Goal: Transaction & Acquisition: Book appointment/travel/reservation

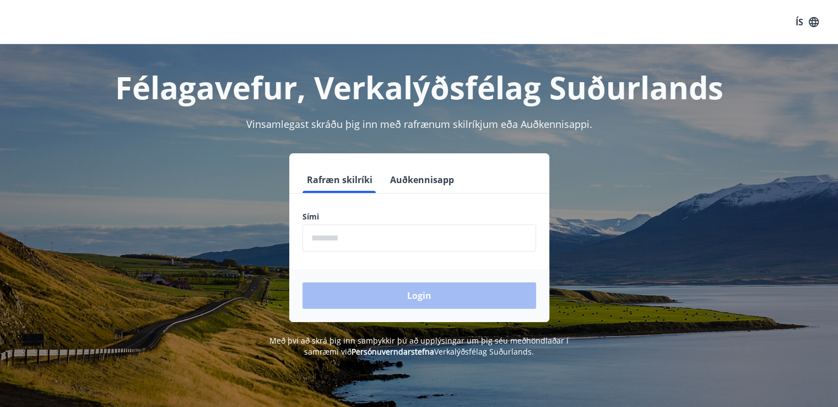
click at [322, 239] on input "phone" at bounding box center [419, 237] width 234 height 27
type input "********"
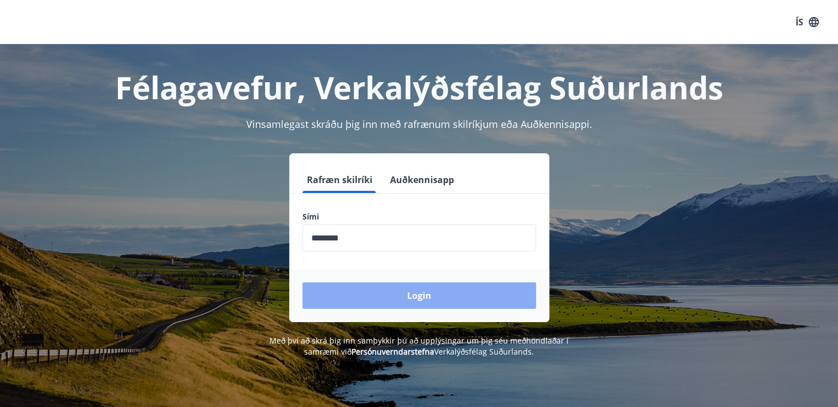
click at [403, 297] on button "Login" at bounding box center [419, 295] width 234 height 26
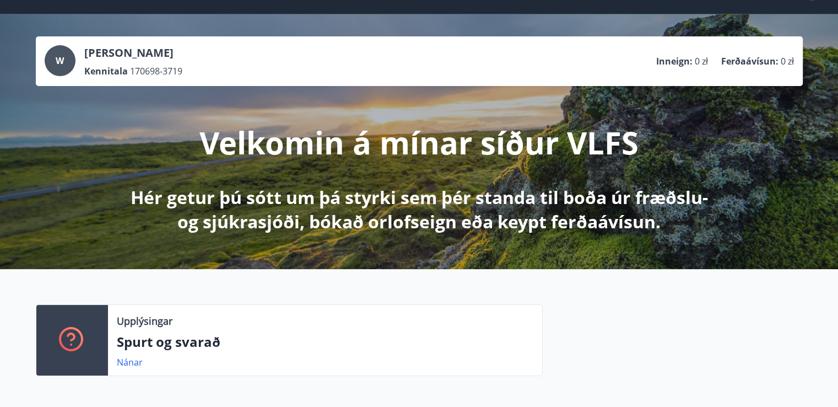
scroll to position [110, 0]
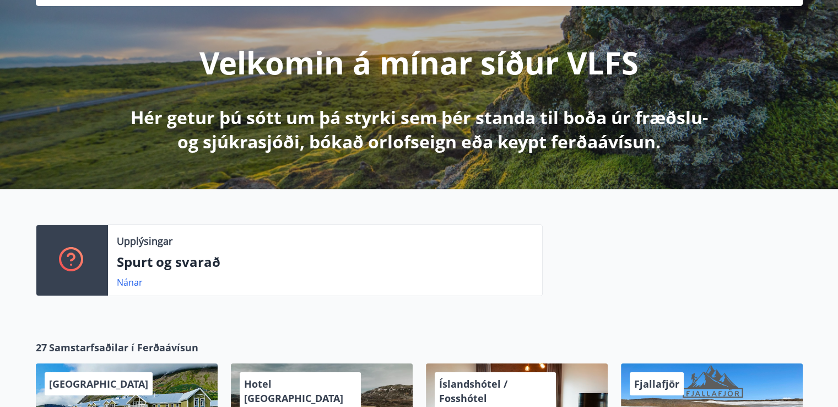
click at [317, 214] on div "Upplýsingar Spurt og svarað Nánar" at bounding box center [419, 255] width 838 height 133
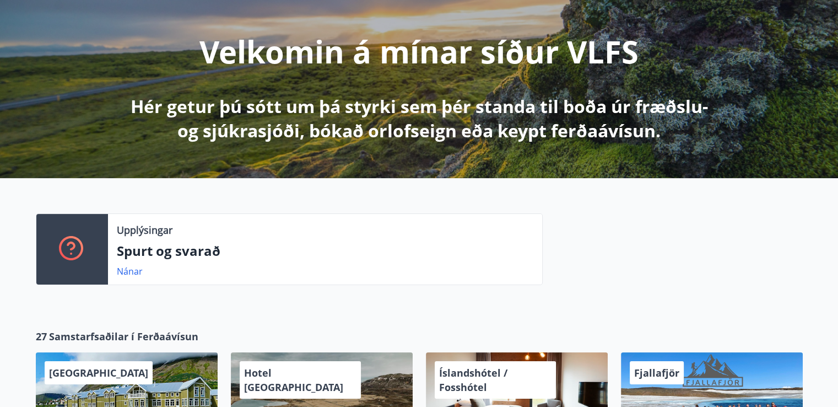
scroll to position [0, 0]
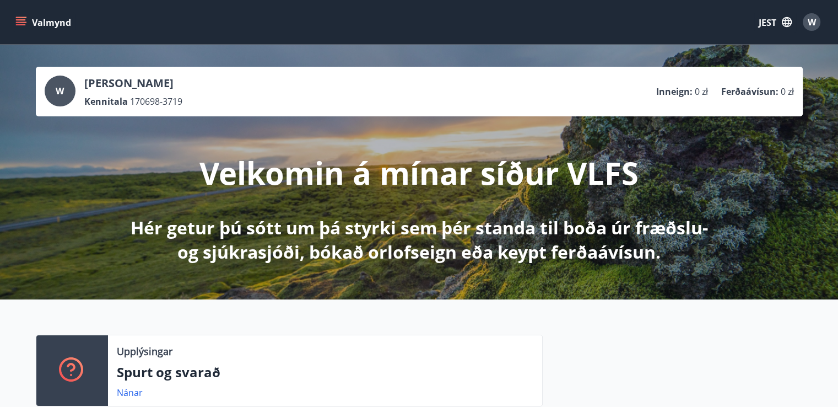
click at [174, 78] on font "[PERSON_NAME] [PERSON_NAME]" at bounding box center [128, 82] width 89 height 15
click at [17, 18] on icon "menu" at bounding box center [22, 17] width 12 height 1
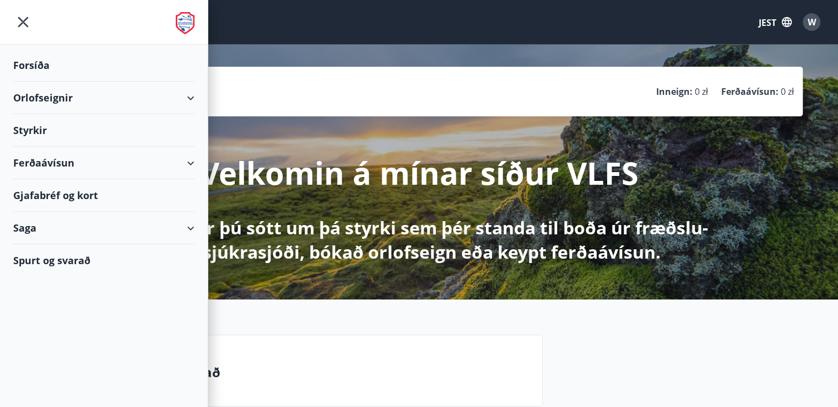
click at [93, 194] on font "Gjafabréf og kort" at bounding box center [55, 194] width 85 height 13
click at [788, 20] on icon "button" at bounding box center [787, 22] width 10 height 10
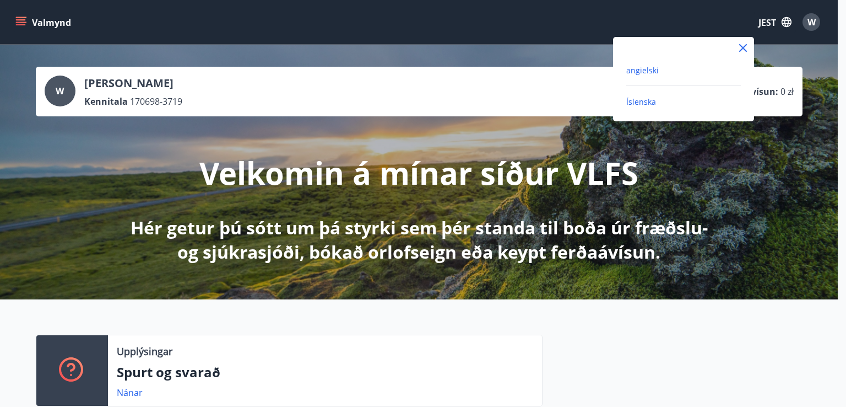
click at [657, 67] on font "angielski" at bounding box center [642, 70] width 33 height 10
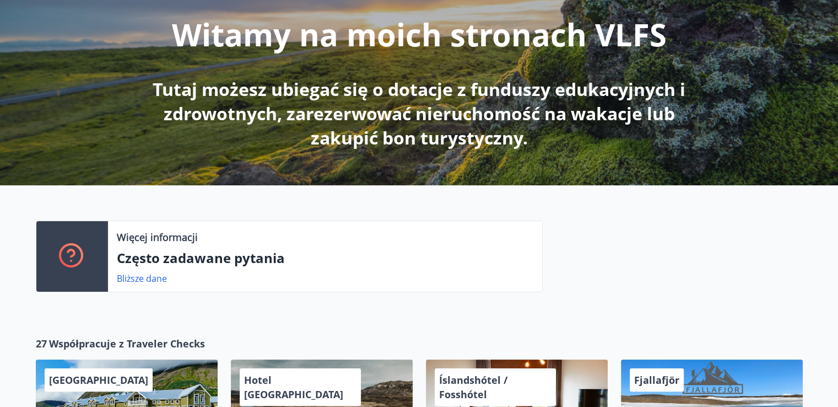
scroll to position [55, 0]
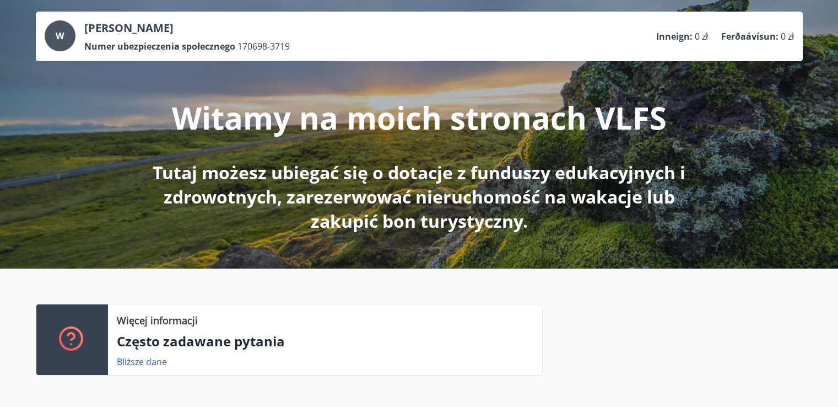
click at [325, 42] on div "W Wiktoria Anna Janawa Numer ubezpieczenia społecznego 170698-3719 Inneign : 0 …" at bounding box center [419, 36] width 749 height 32
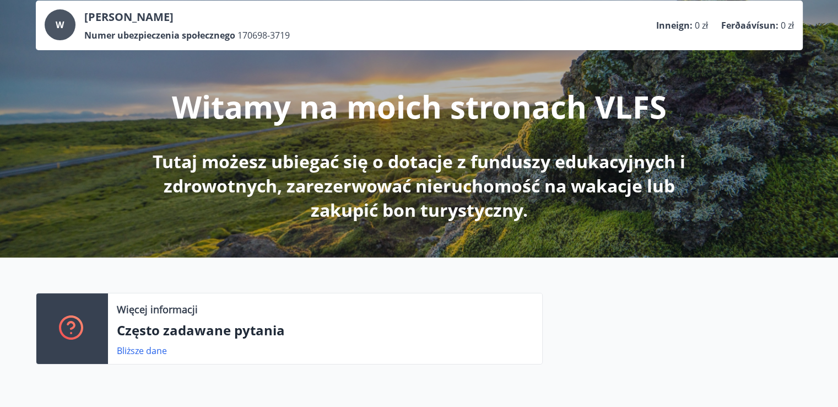
scroll to position [0, 0]
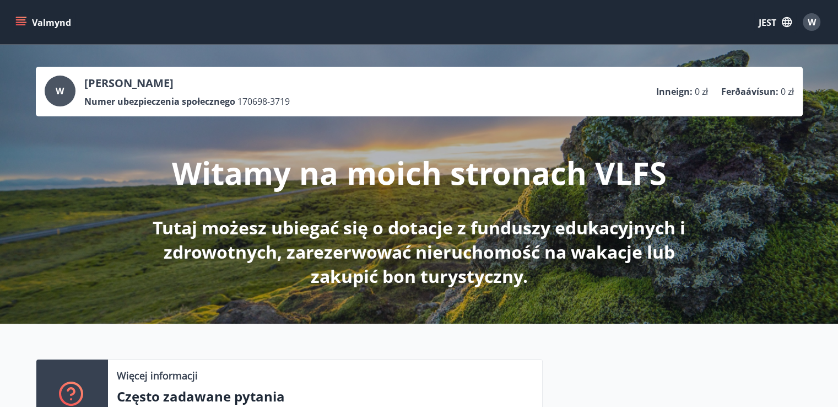
click at [23, 20] on icon "menu" at bounding box center [20, 22] width 11 height 11
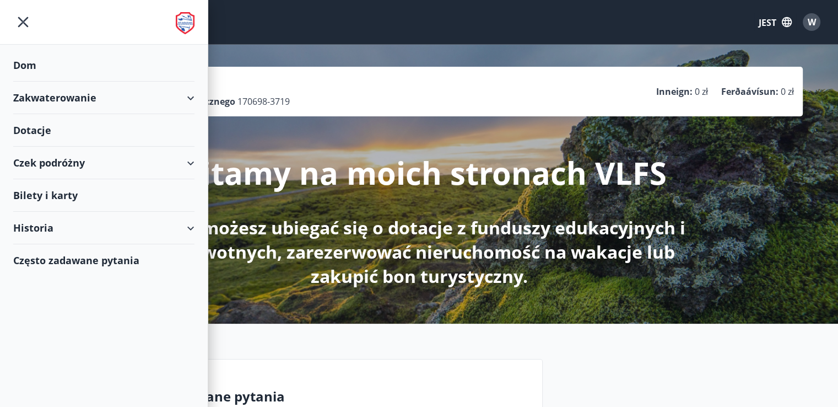
click at [60, 193] on font "Bilety i karty" at bounding box center [45, 194] width 64 height 13
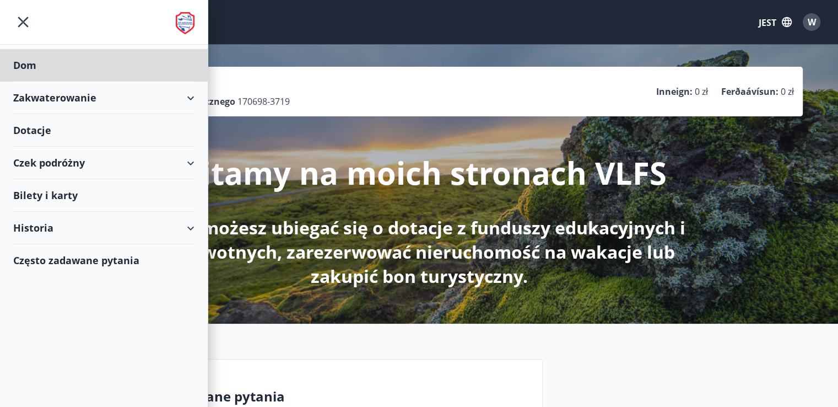
click at [33, 126] on font "Dotacje" at bounding box center [32, 129] width 38 height 13
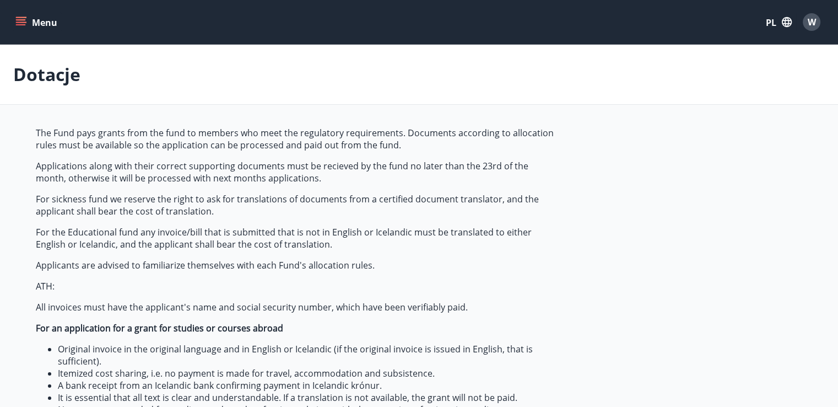
type input "***"
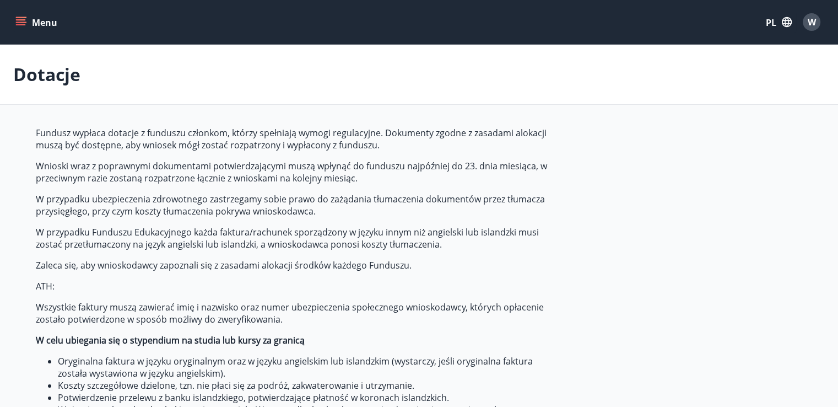
click at [17, 25] on icon "menu" at bounding box center [20, 22] width 11 height 11
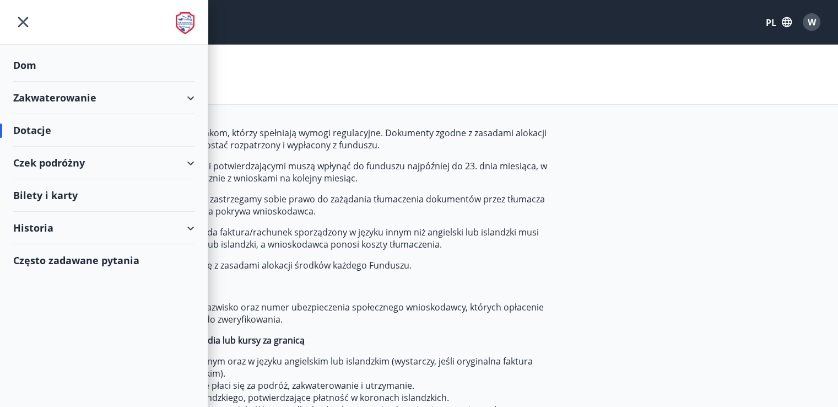
click at [191, 158] on div "Czek podróżny" at bounding box center [103, 163] width 181 height 33
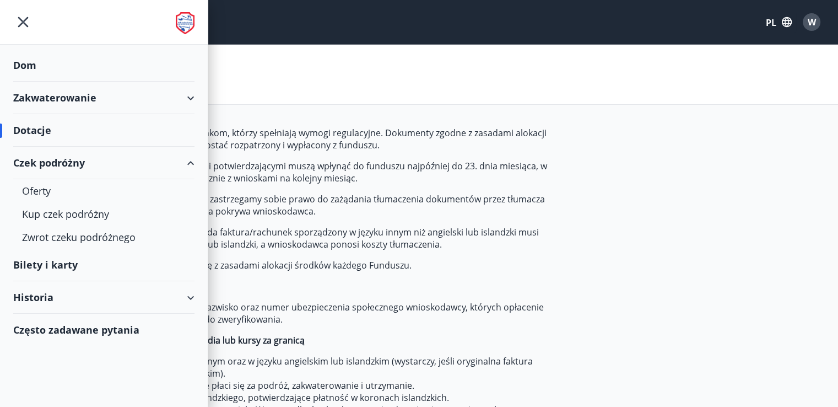
click at [154, 300] on div "Historia" at bounding box center [103, 297] width 181 height 33
click at [95, 98] on font "Zakwaterowanie" at bounding box center [54, 97] width 83 height 13
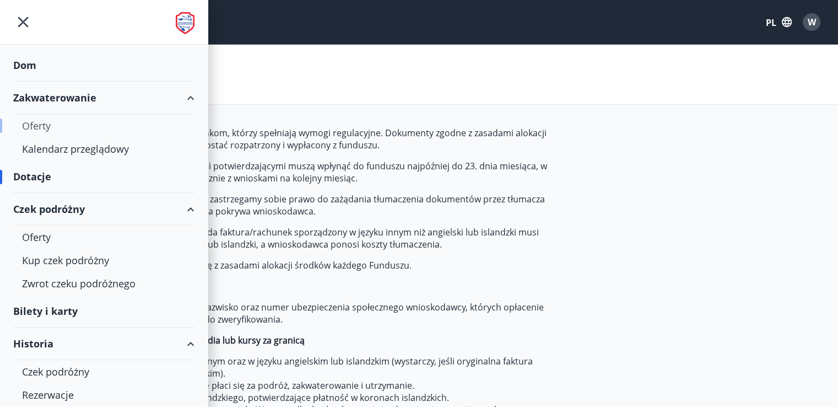
click at [45, 122] on font "Oferty" at bounding box center [36, 125] width 29 height 13
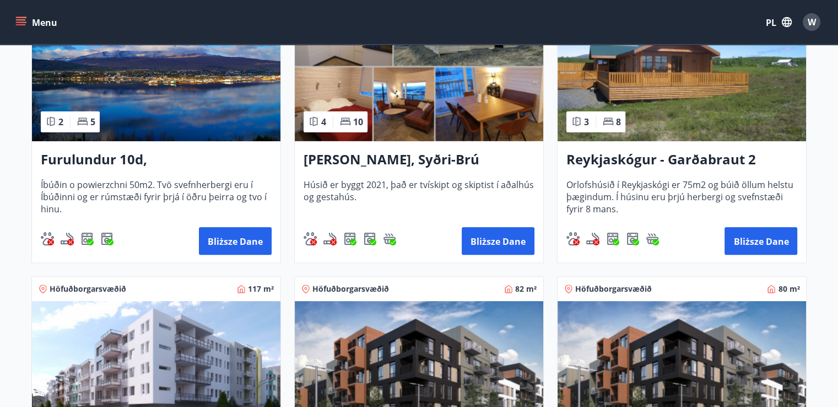
scroll to position [165, 0]
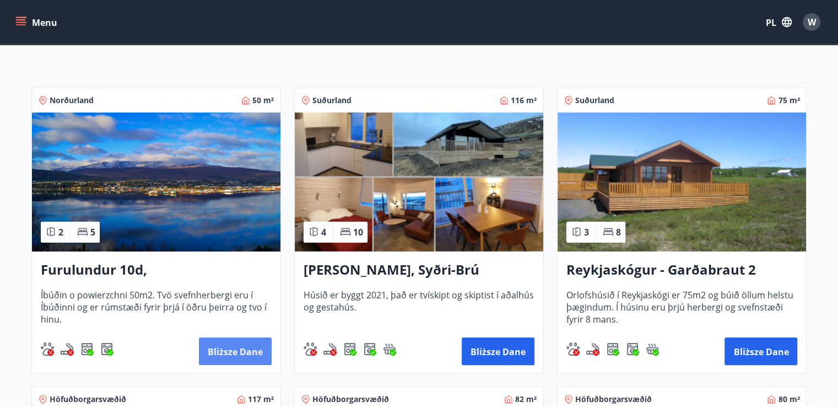
click at [228, 344] on font "Bliższe dane" at bounding box center [235, 350] width 55 height 13
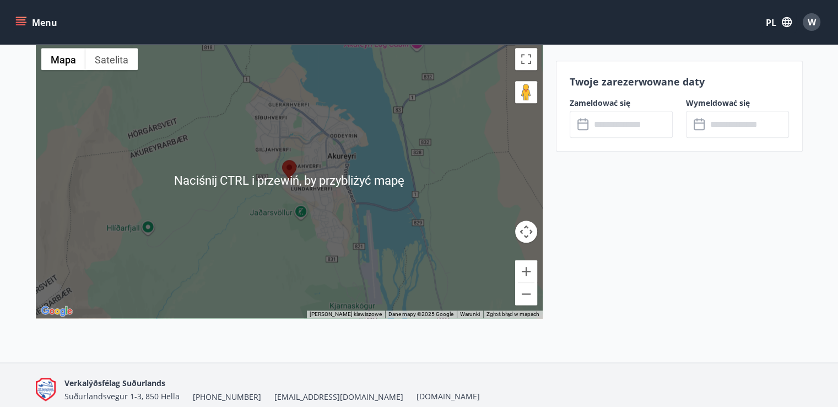
scroll to position [1320, 0]
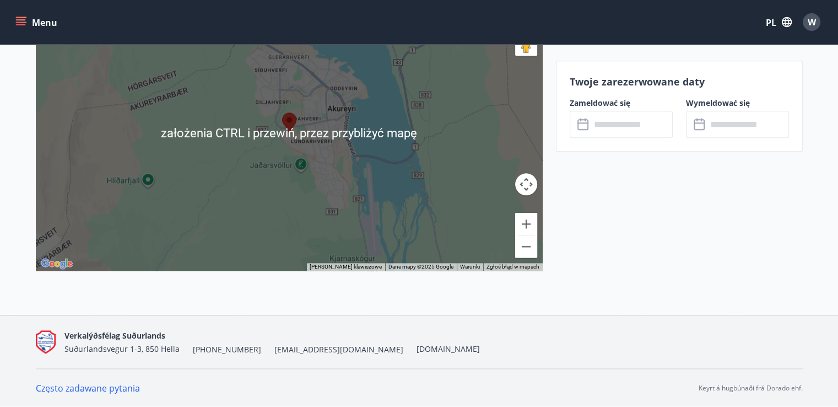
click at [610, 120] on input "text" at bounding box center [632, 124] width 82 height 27
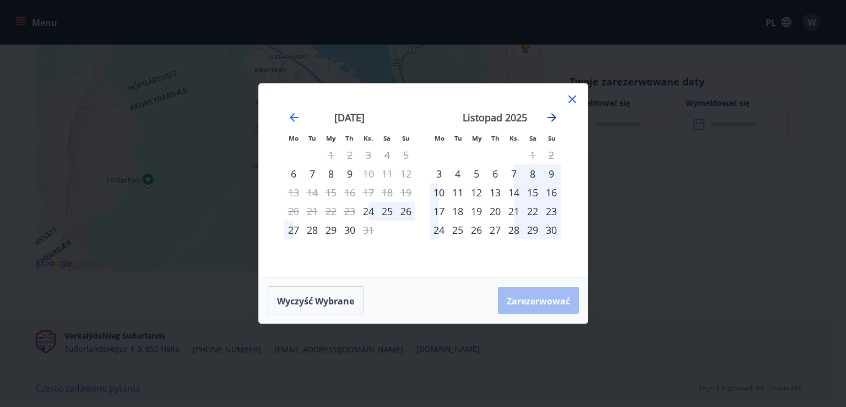
click at [554, 112] on icon "Przejdź dalej, aby przejść do następnego miesiąca." at bounding box center [551, 117] width 13 height 13
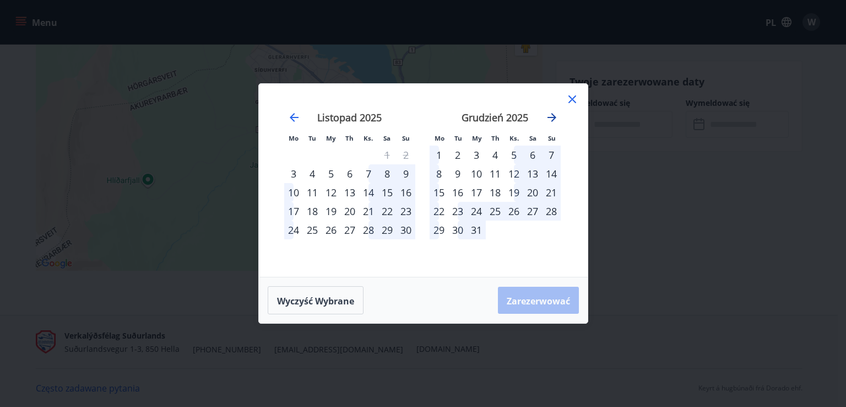
click at [554, 112] on icon "Przejdź dalej, aby przejść do następnego miesiąca." at bounding box center [551, 117] width 13 height 13
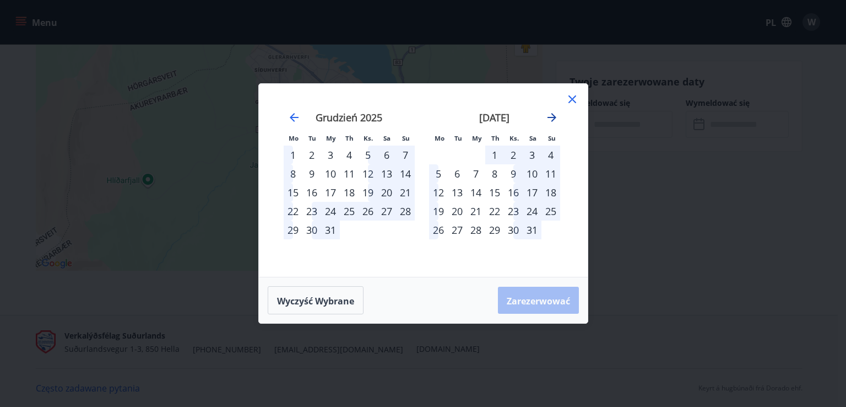
click at [554, 113] on icon "Przejdź dalej, aby przejść do następnego miesiąca." at bounding box center [551, 117] width 13 height 13
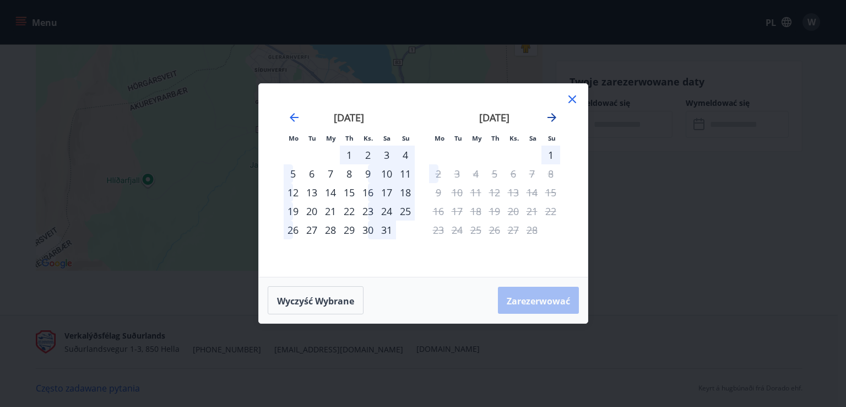
click at [554, 113] on icon "Przejdź dalej, aby przejść do następnego miesiąca." at bounding box center [551, 117] width 13 height 13
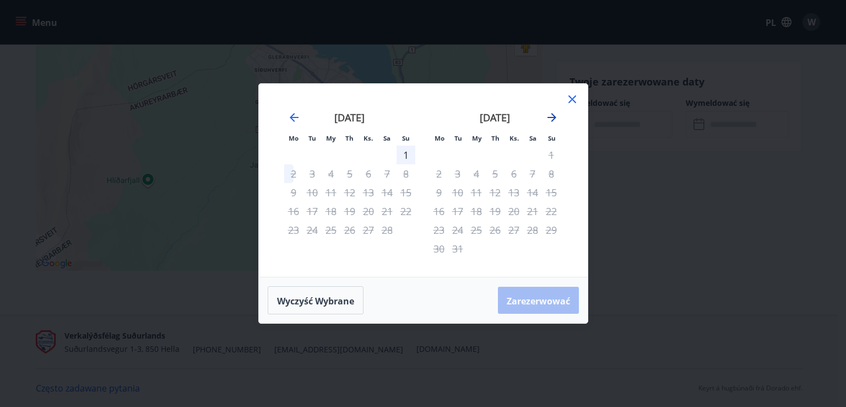
click at [549, 117] on icon "Przejdź dalej, aby przejść do następnego miesiąca." at bounding box center [552, 117] width 9 height 9
click at [295, 113] on icon "Przejdź wstecz, aby przejść do poprzedniego miesiąca." at bounding box center [294, 117] width 13 height 13
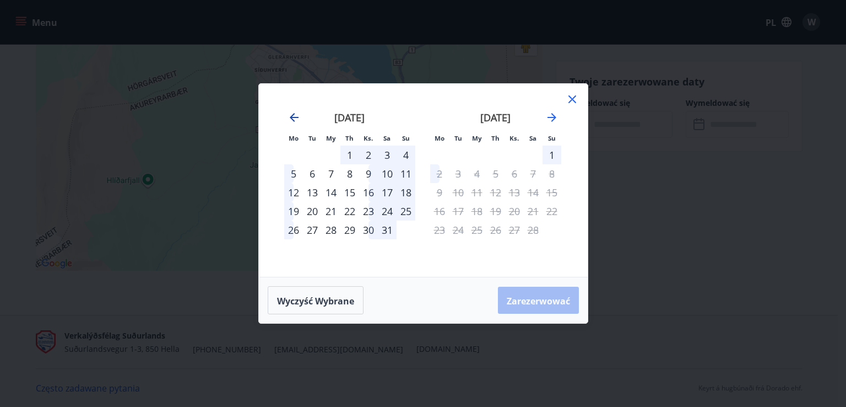
click at [291, 115] on icon "Przejdź wstecz, aby przejść do poprzedniego miesiąca." at bounding box center [294, 117] width 13 height 13
click at [389, 155] on div "3" at bounding box center [387, 154] width 19 height 19
click at [407, 155] on div "4" at bounding box center [406, 154] width 19 height 19
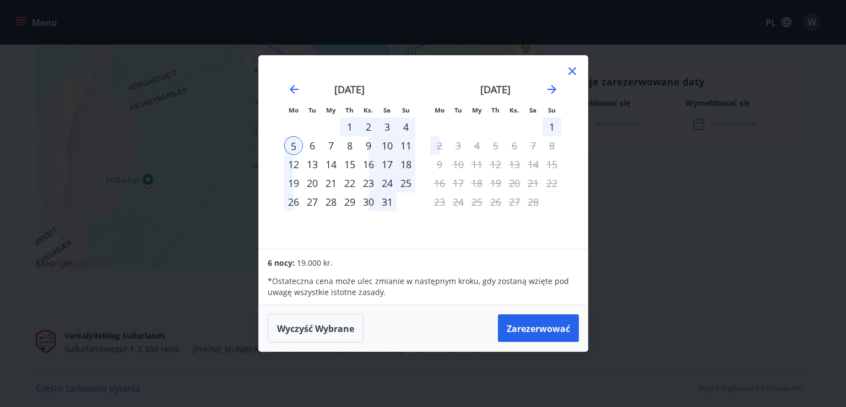
click at [403, 128] on div "4" at bounding box center [406, 126] width 19 height 19
click at [291, 146] on div "5" at bounding box center [293, 145] width 19 height 19
click at [295, 90] on icon "Przejdź wstecz, aby przejść do poprzedniego miesiąca." at bounding box center [294, 89] width 13 height 13
click at [293, 89] on icon "Przejdź wstecz, aby przejść do poprzedniego miesiąca." at bounding box center [294, 89] width 9 height 9
drag, startPoint x: 299, startPoint y: 323, endPoint x: 328, endPoint y: 341, distance: 34.1
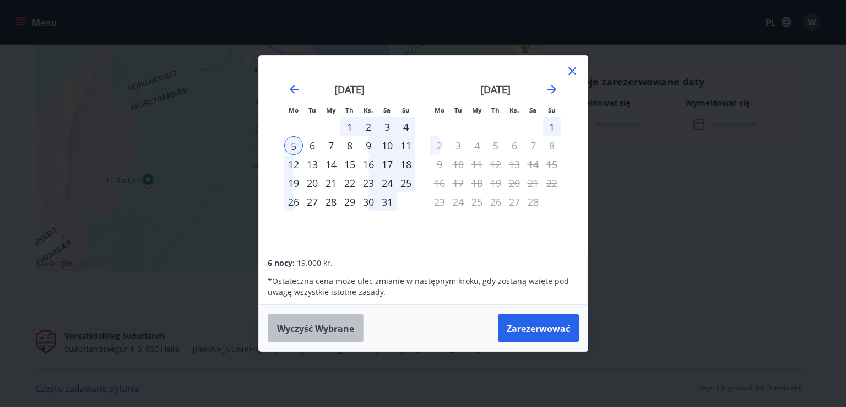
click at [300, 323] on font "Wyczyść wybrane" at bounding box center [315, 328] width 77 height 12
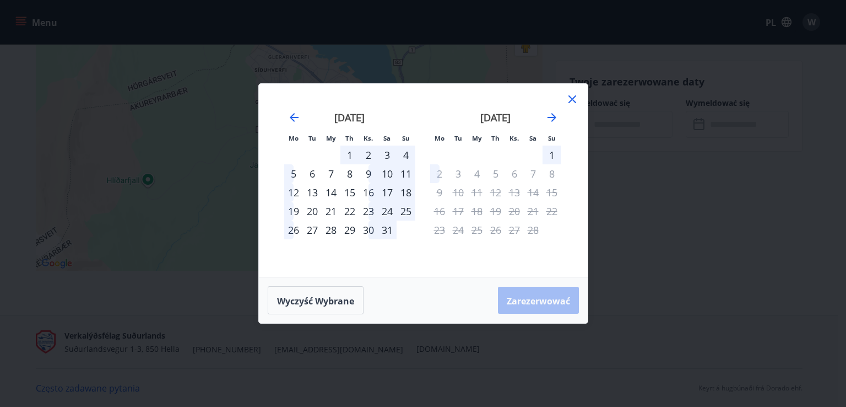
click at [383, 153] on div "3" at bounding box center [387, 154] width 19 height 19
click at [407, 155] on div "4" at bounding box center [406, 154] width 19 height 19
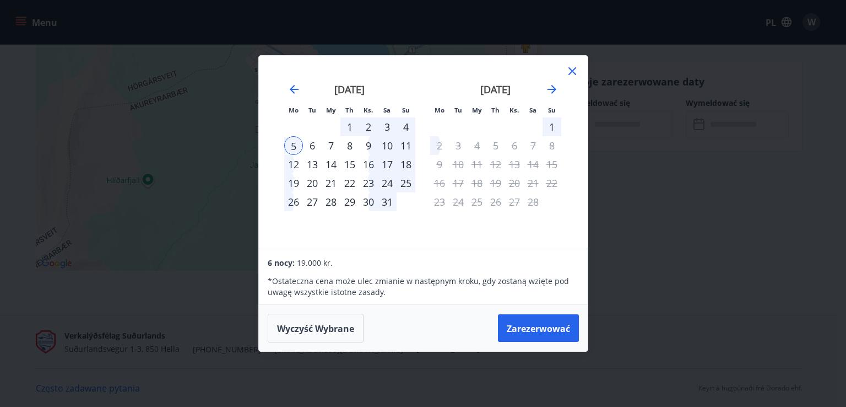
click at [571, 73] on icon at bounding box center [572, 70] width 13 height 13
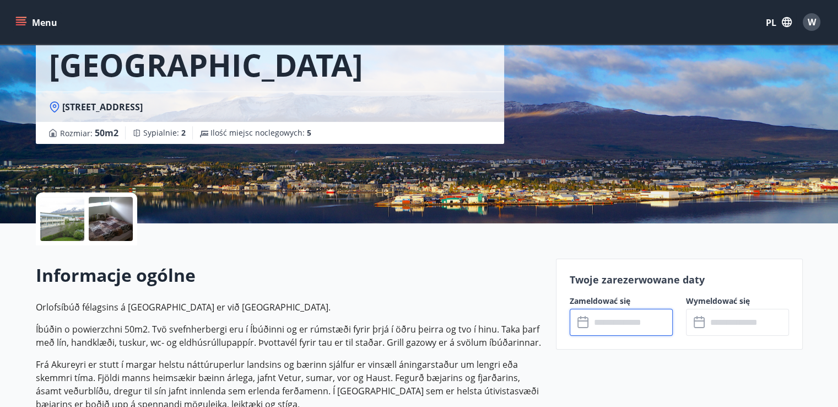
scroll to position [0, 0]
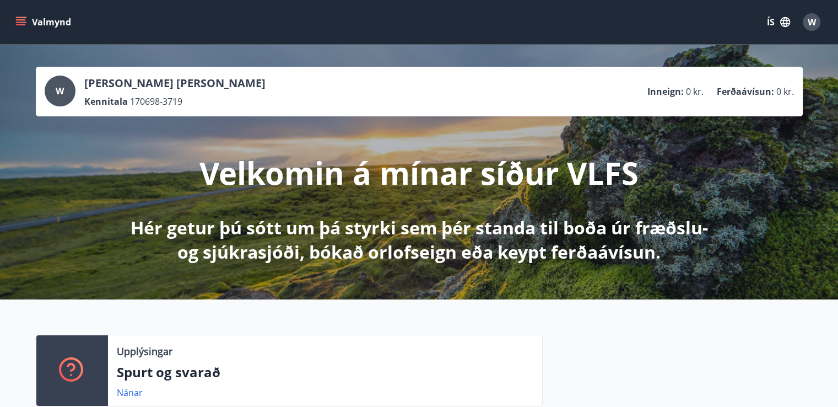
click at [717, 95] on p "Ferðaávísun :" at bounding box center [745, 91] width 57 height 12
click at [743, 89] on p "Ferðaávísun :" at bounding box center [745, 91] width 57 height 12
click at [780, 25] on icon "button" at bounding box center [785, 22] width 12 height 12
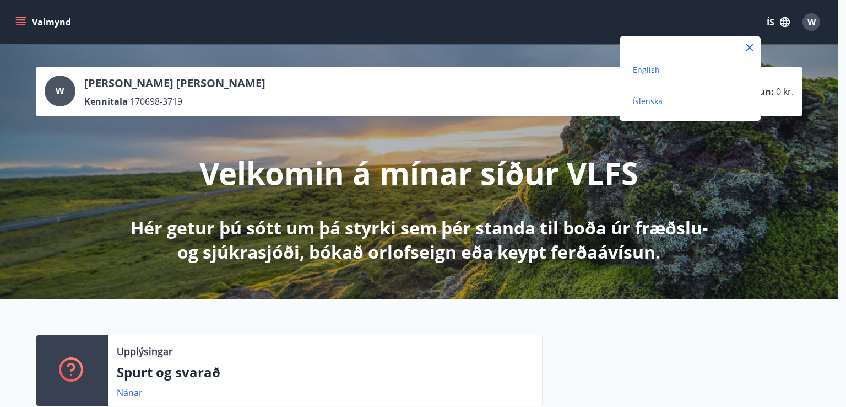
click at [652, 73] on span "English" at bounding box center [646, 69] width 27 height 10
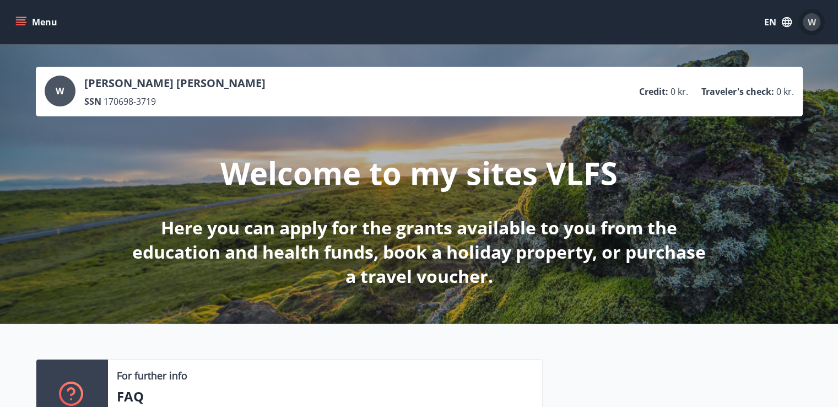
click at [810, 25] on span "W" at bounding box center [812, 22] width 8 height 12
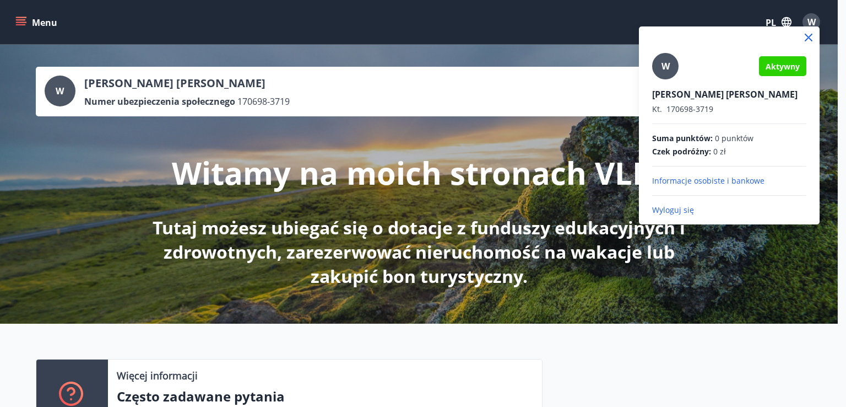
click at [705, 186] on div "W Aktywny Wiktoria [PERSON_NAME]. 170698-3719 Suma punktów : 0 punktów Czek pod…" at bounding box center [729, 134] width 154 height 163
click at [707, 181] on font "Informacje osobiste i bankowe" at bounding box center [708, 180] width 112 height 10
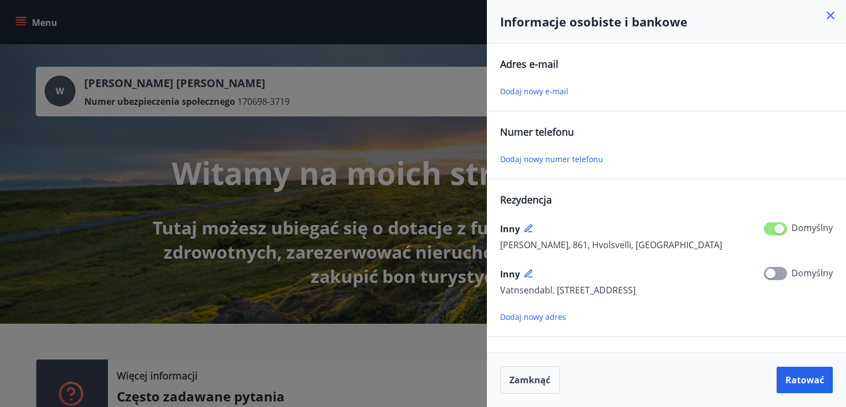
click at [831, 16] on icon at bounding box center [830, 15] width 13 height 13
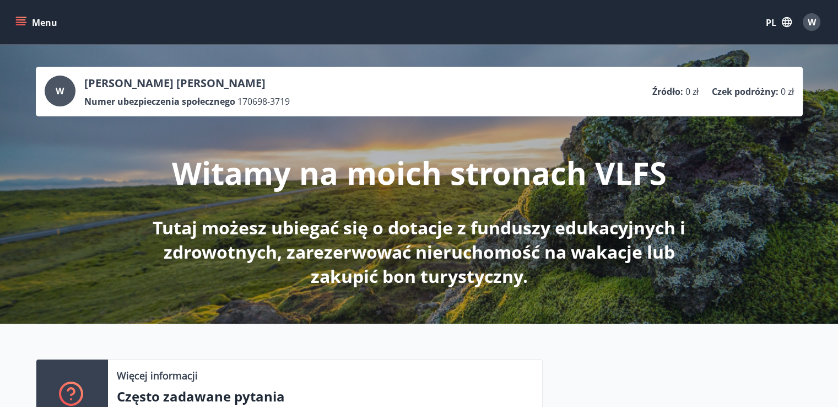
click at [26, 30] on button "Menu" at bounding box center [37, 22] width 48 height 20
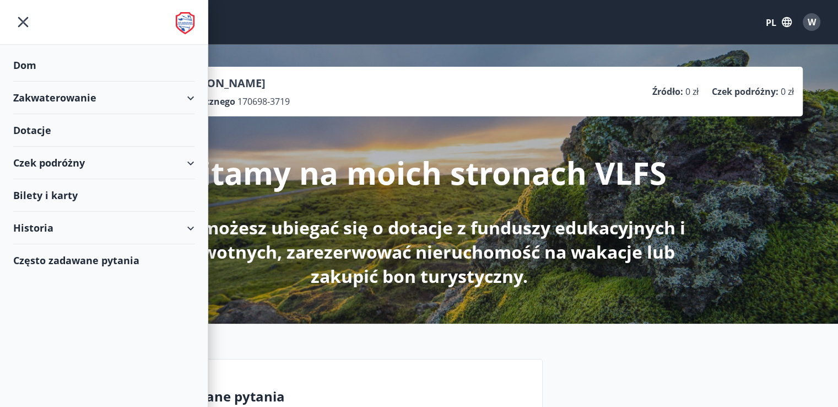
click at [112, 260] on font "Często zadawane pytania" at bounding box center [76, 259] width 126 height 13
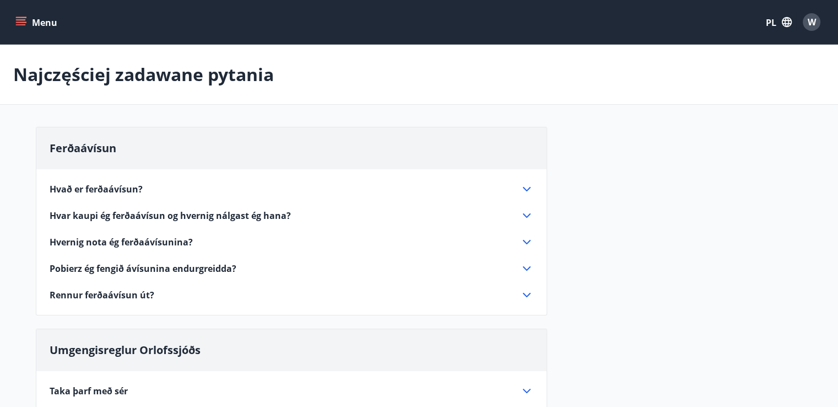
click at [787, 25] on icon "button" at bounding box center [786, 22] width 10 height 10
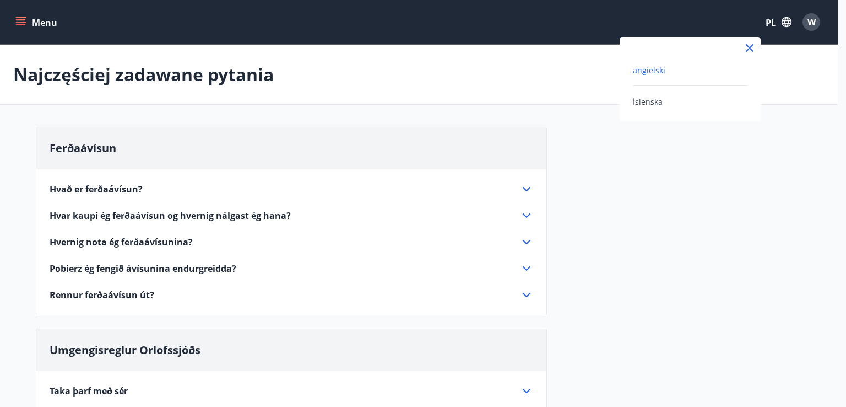
click at [660, 67] on font "angielski" at bounding box center [649, 70] width 33 height 10
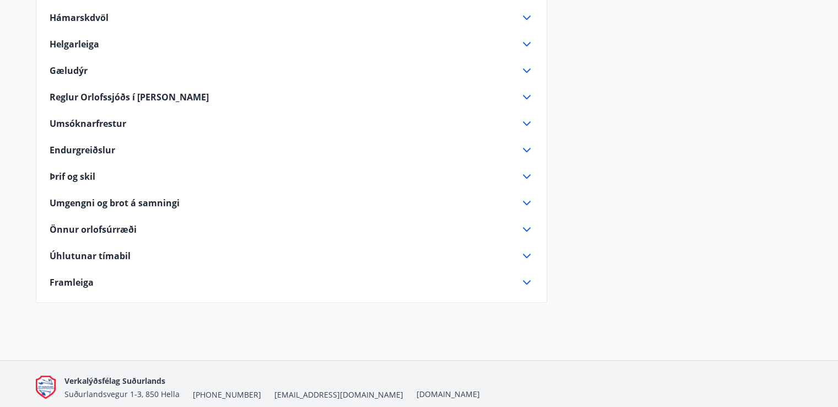
scroll to position [684, 0]
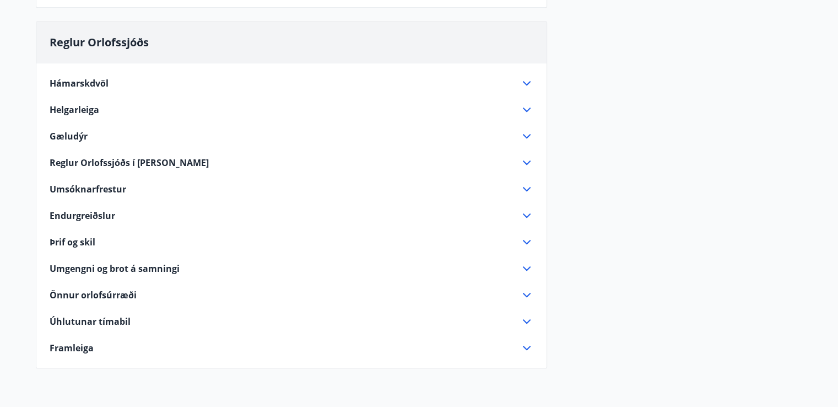
click at [99, 78] on font "Hámarskdvöl" at bounding box center [79, 83] width 59 height 12
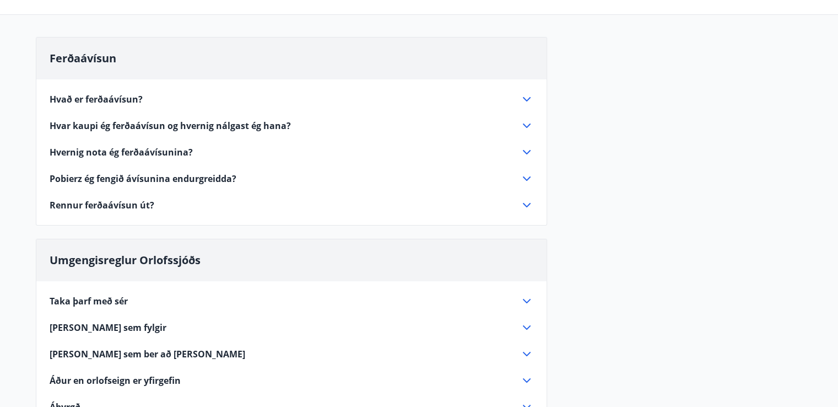
scroll to position [0, 0]
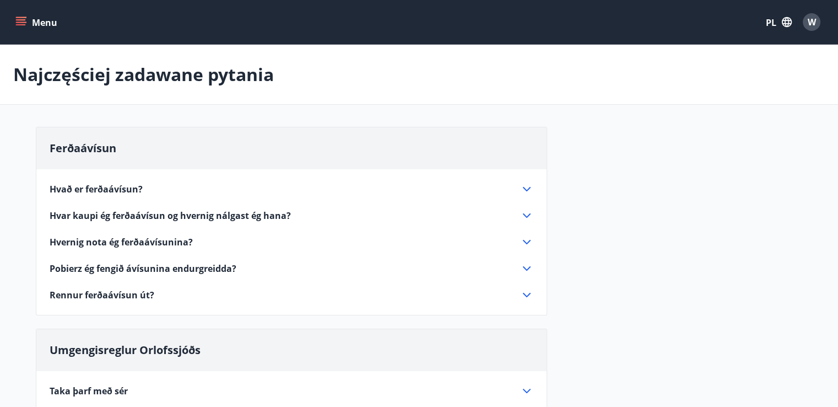
drag, startPoint x: 24, startPoint y: 19, endPoint x: 35, endPoint y: 20, distance: 11.1
click at [24, 19] on icon "menu" at bounding box center [20, 22] width 11 height 11
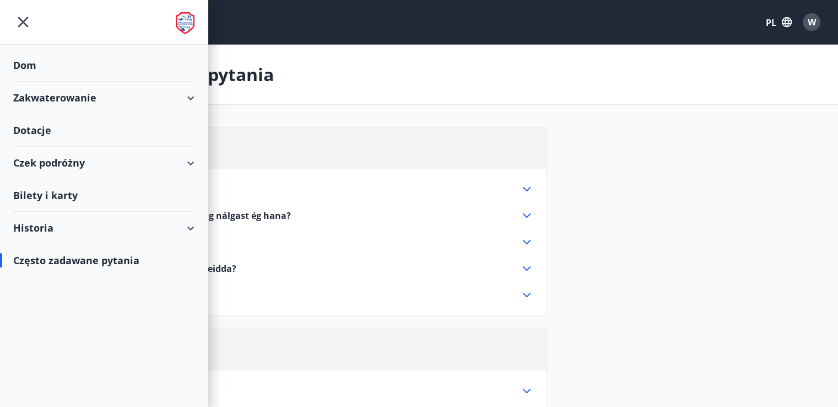
click at [47, 193] on font "Bilety i karty" at bounding box center [45, 194] width 64 height 13
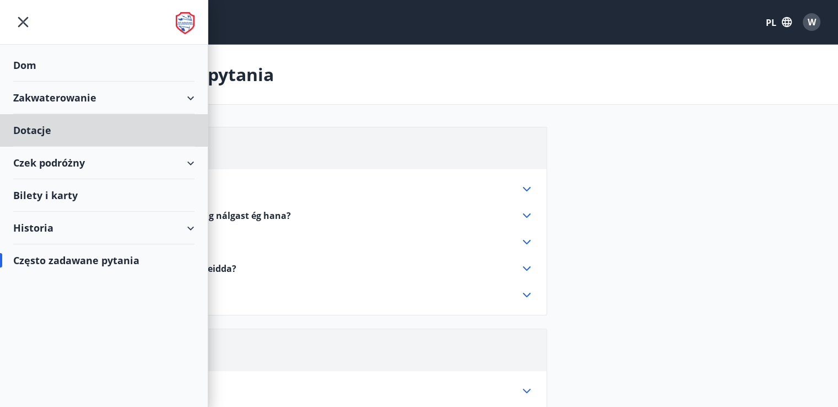
click at [28, 70] on font "Dom" at bounding box center [24, 64] width 23 height 13
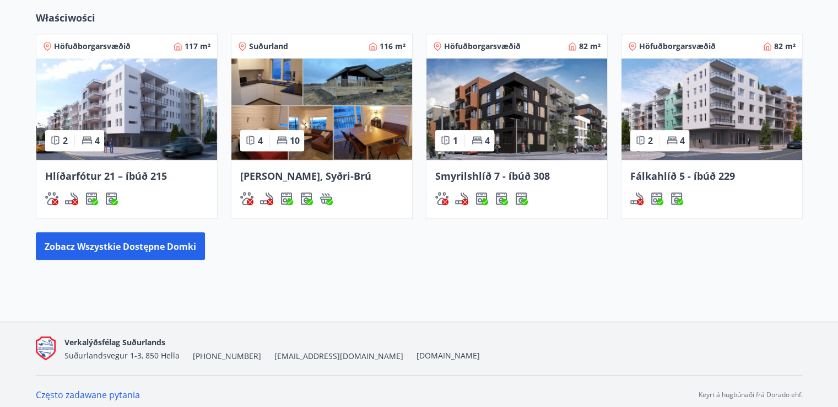
scroll to position [683, 0]
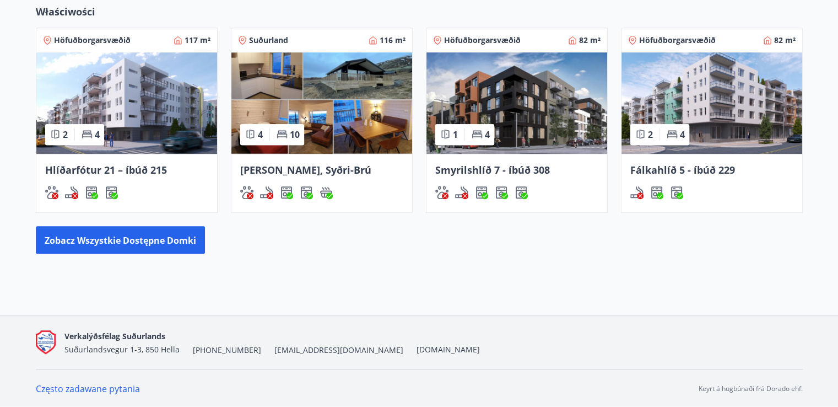
click at [127, 388] on font "Często zadawane pytania" at bounding box center [88, 388] width 104 height 12
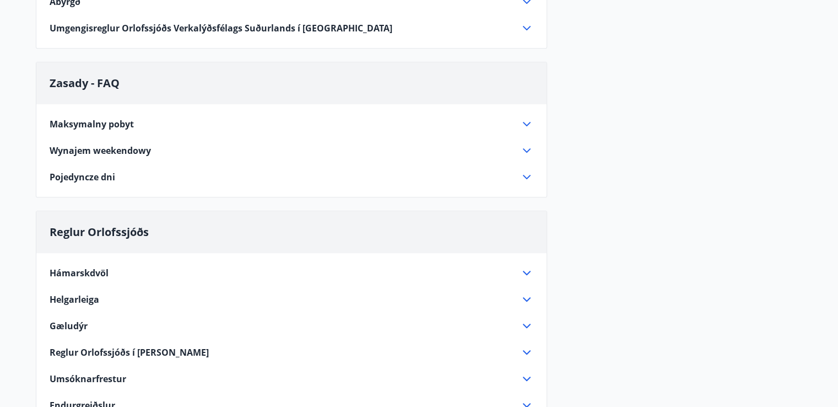
scroll to position [408, 0]
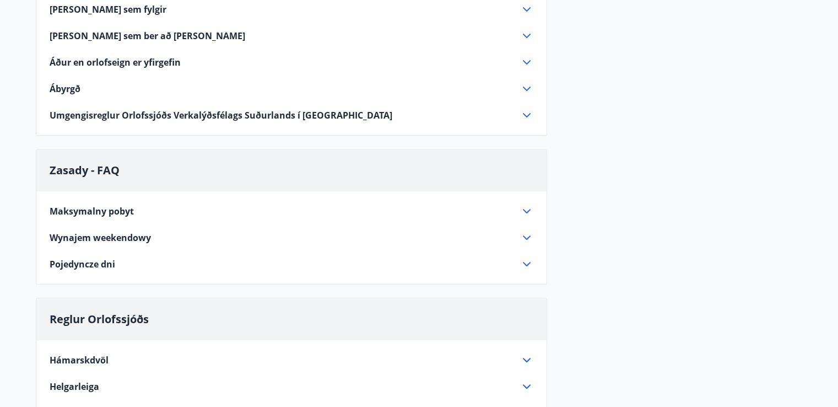
click at [142, 209] on div "Maksymalny pobyt" at bounding box center [285, 211] width 471 height 12
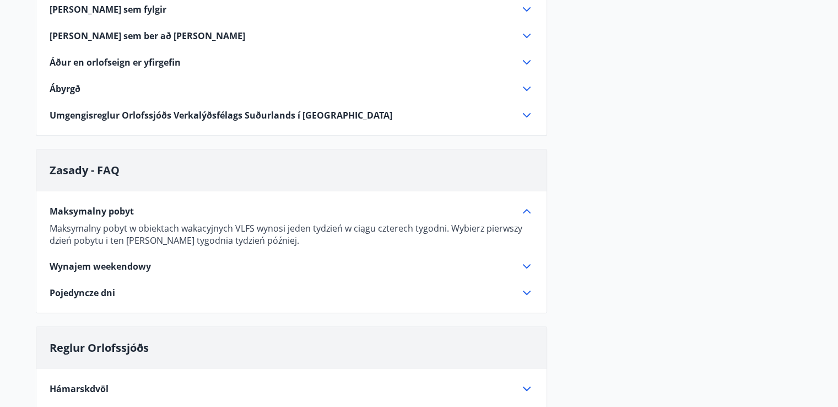
click at [112, 260] on div "Wynajem weekendowy" at bounding box center [292, 266] width 484 height 13
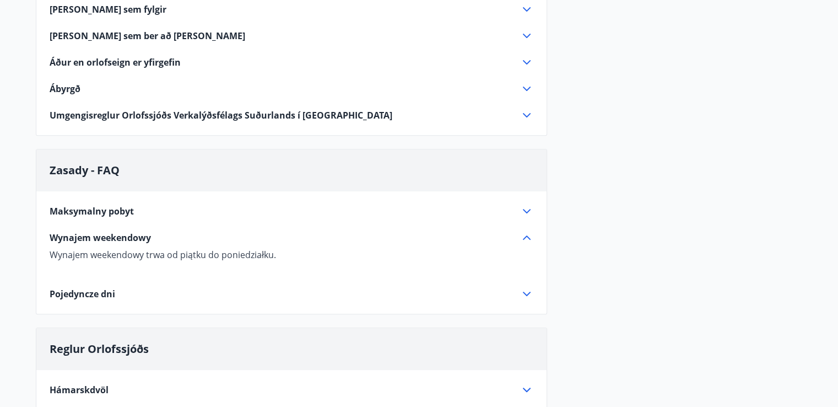
click at [99, 288] on font "Pojedyncze dni" at bounding box center [83, 294] width 66 height 12
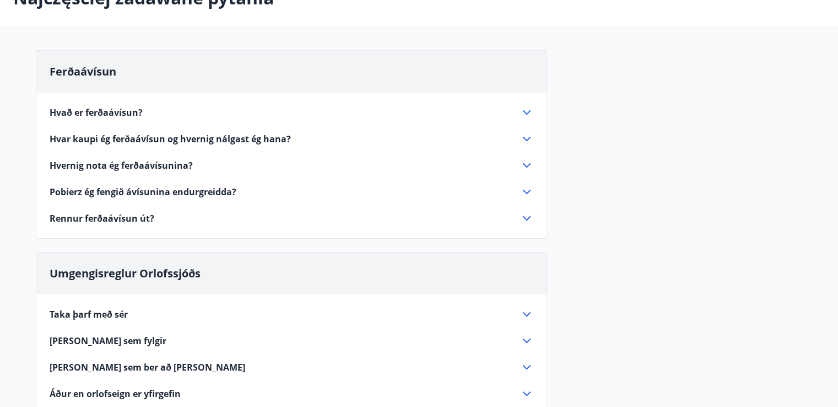
scroll to position [0, 0]
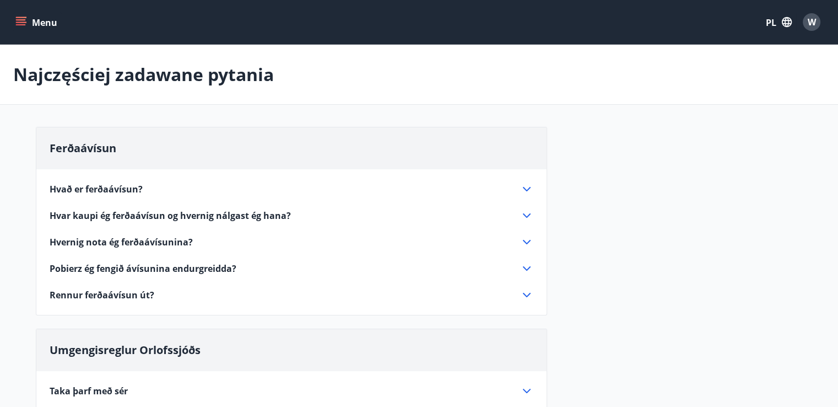
click at [808, 21] on font "W" at bounding box center [812, 22] width 8 height 12
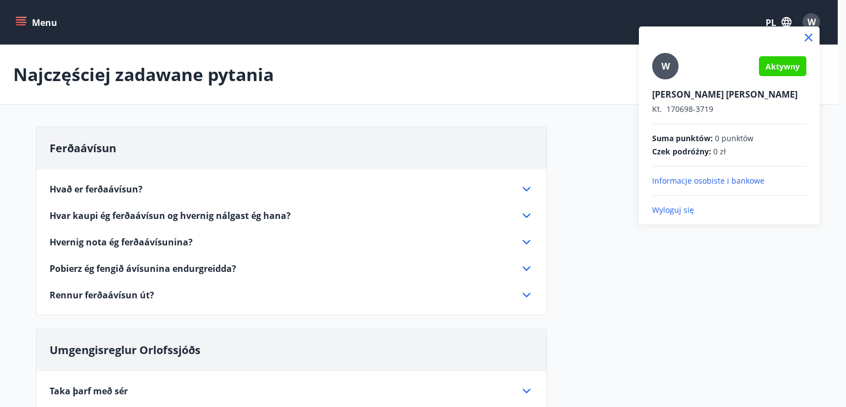
click at [664, 67] on font "W" at bounding box center [666, 66] width 8 height 12
click at [664, 81] on input "W" at bounding box center [727, 87] width 150 height 12
click at [676, 183] on font "Informacje osobiste i bankowe" at bounding box center [708, 180] width 112 height 10
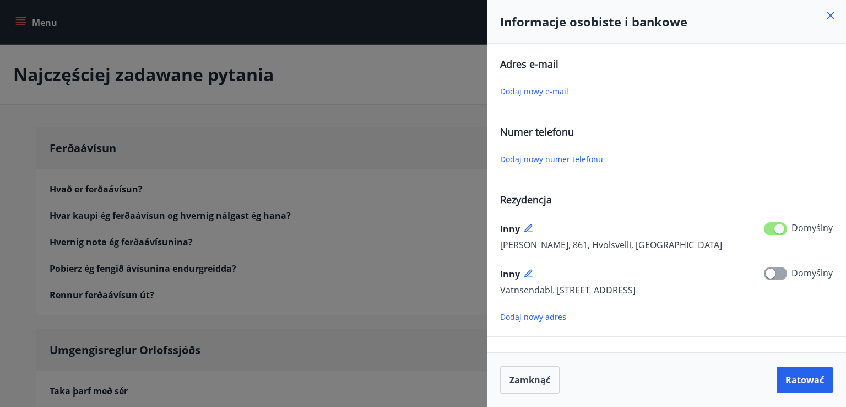
drag, startPoint x: 408, startPoint y: 100, endPoint x: 418, endPoint y: 100, distance: 9.9
click at [408, 100] on div at bounding box center [423, 203] width 846 height 407
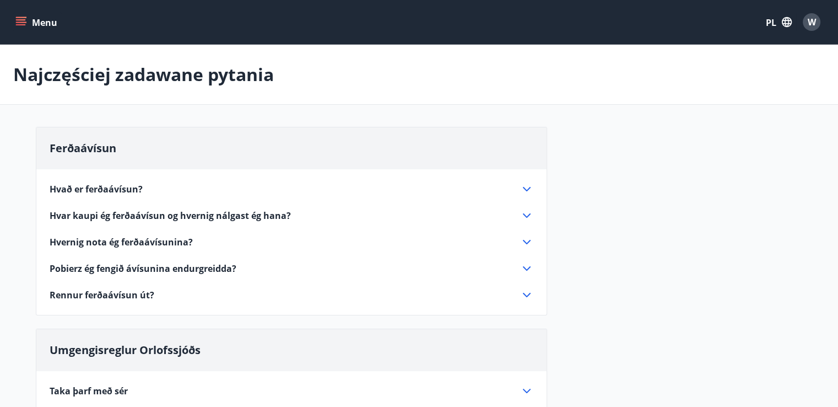
click at [26, 19] on button "Menu" at bounding box center [37, 22] width 48 height 20
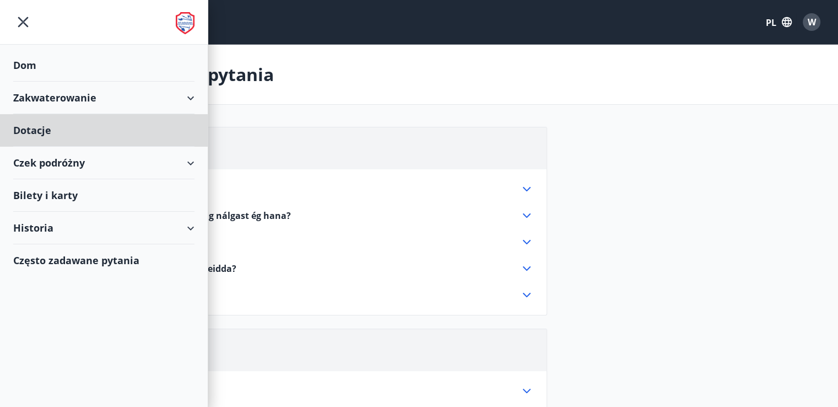
click at [35, 60] on font "Dom" at bounding box center [24, 64] width 23 height 13
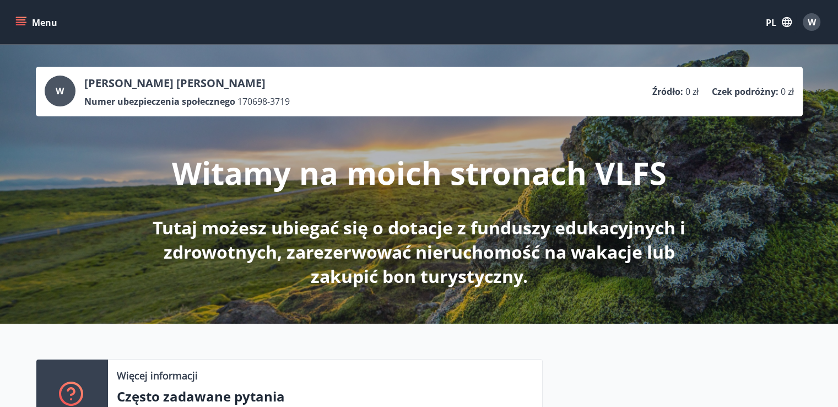
click at [684, 84] on ul "Źródło : 0 zł Czek podróżny : 0 zł" at bounding box center [723, 91] width 142 height 21
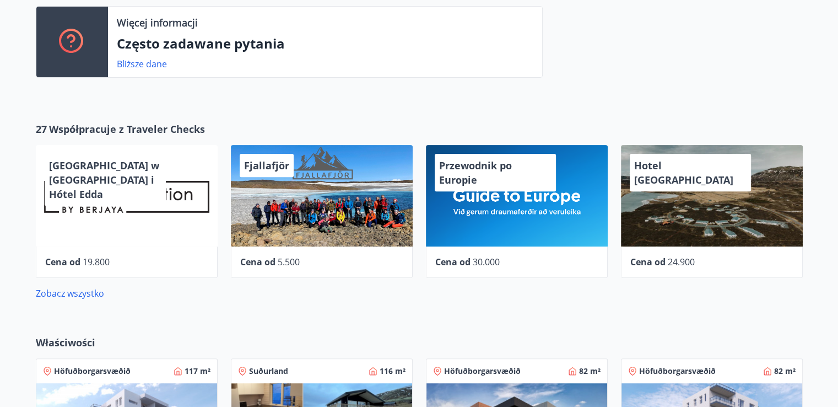
scroll to position [496, 0]
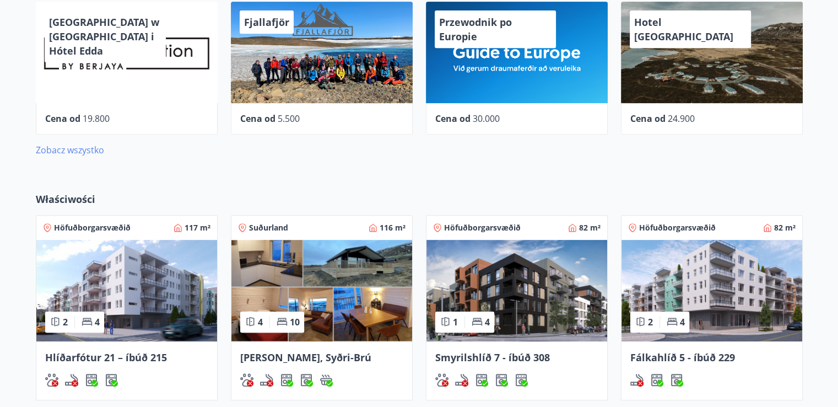
click at [56, 145] on font "Zobacz wszystko" at bounding box center [70, 150] width 68 height 12
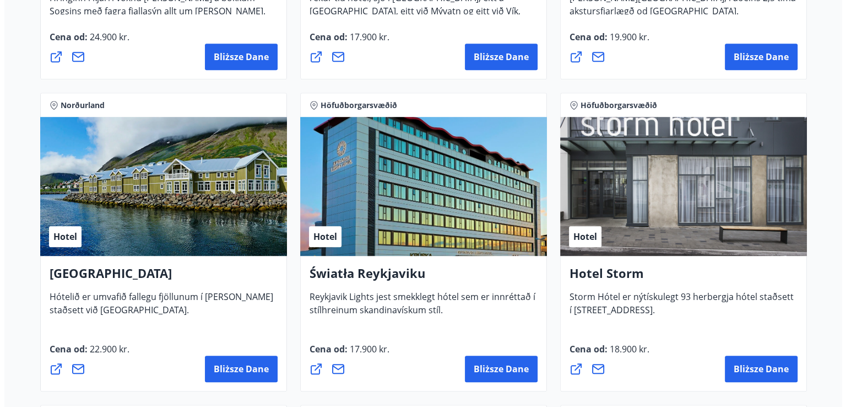
scroll to position [771, 0]
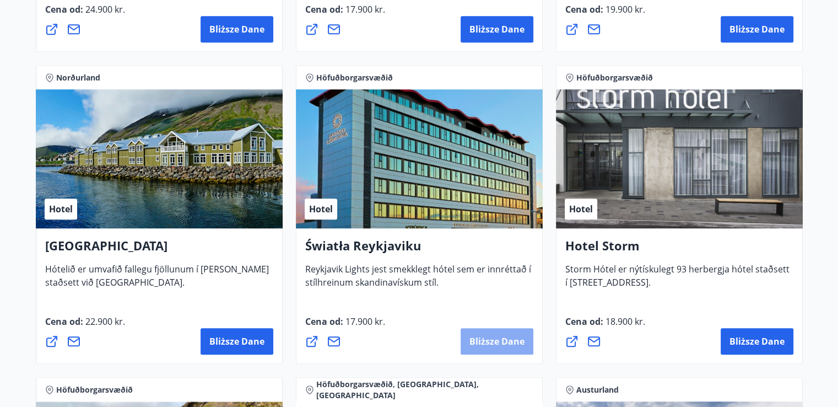
click at [498, 336] on font "Bliższe dane" at bounding box center [496, 341] width 55 height 12
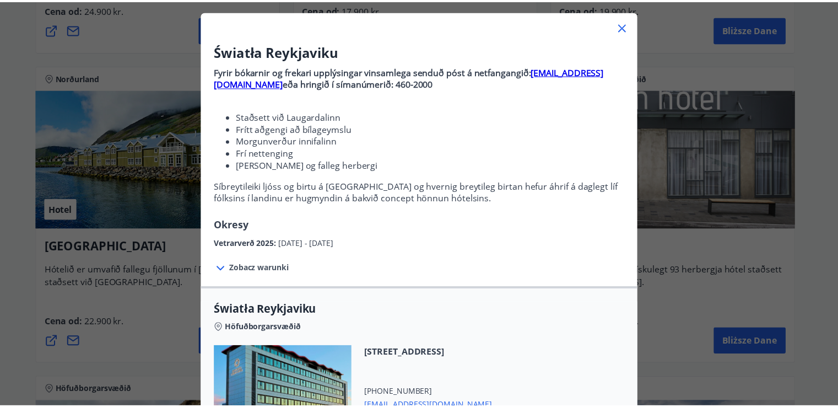
scroll to position [0, 0]
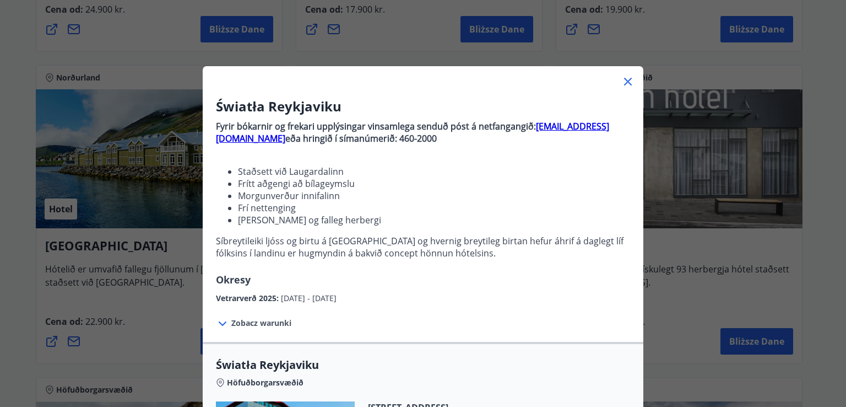
click at [617, 83] on div at bounding box center [423, 77] width 441 height 22
click at [622, 85] on icon at bounding box center [628, 81] width 13 height 13
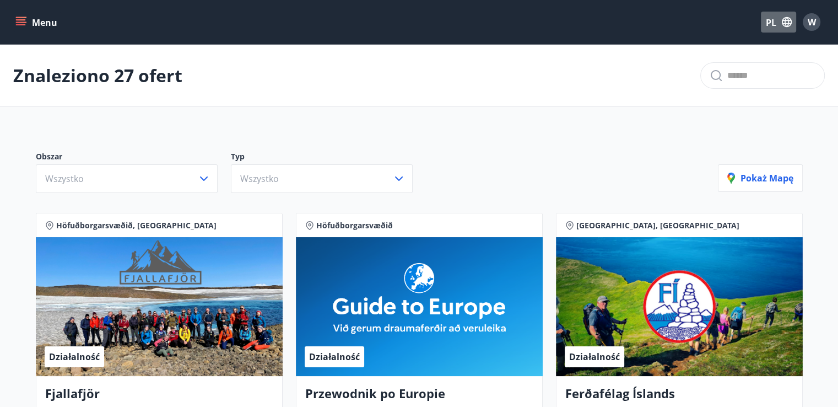
click at [781, 25] on icon "button" at bounding box center [787, 22] width 12 height 12
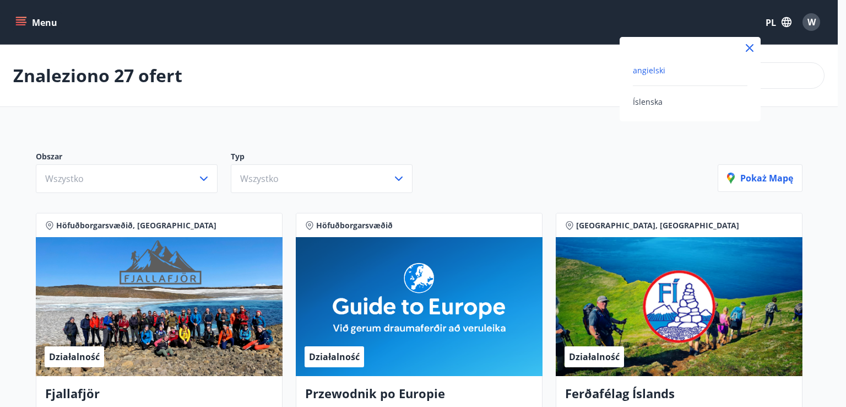
click at [661, 69] on font "angielski" at bounding box center [649, 70] width 33 height 10
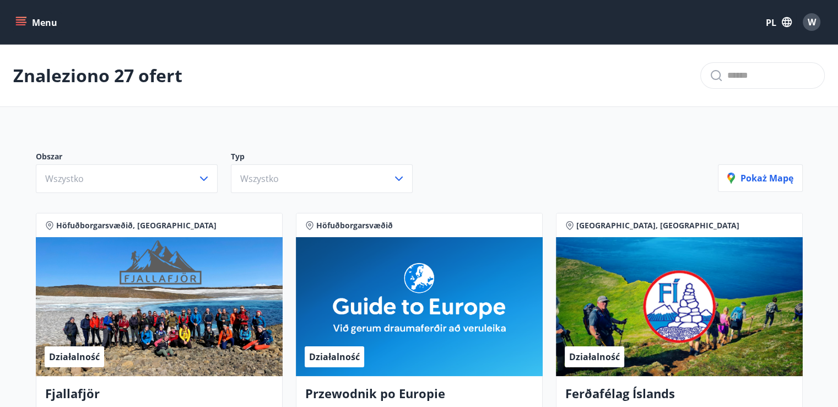
click at [26, 19] on button "Menu" at bounding box center [37, 22] width 48 height 20
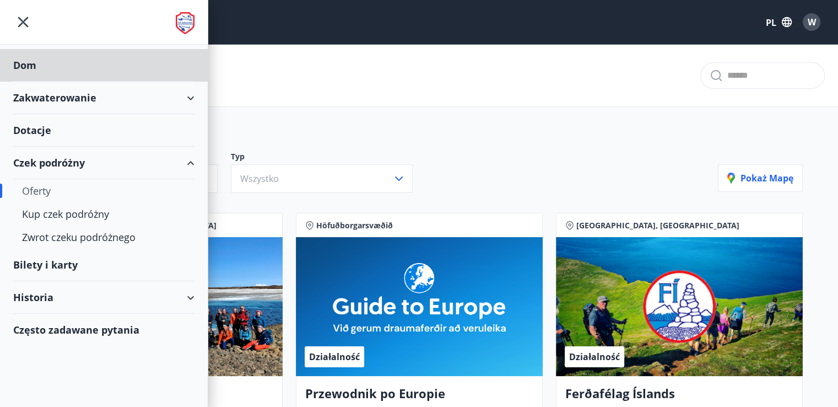
click at [40, 134] on font "Dotacje" at bounding box center [32, 129] width 38 height 13
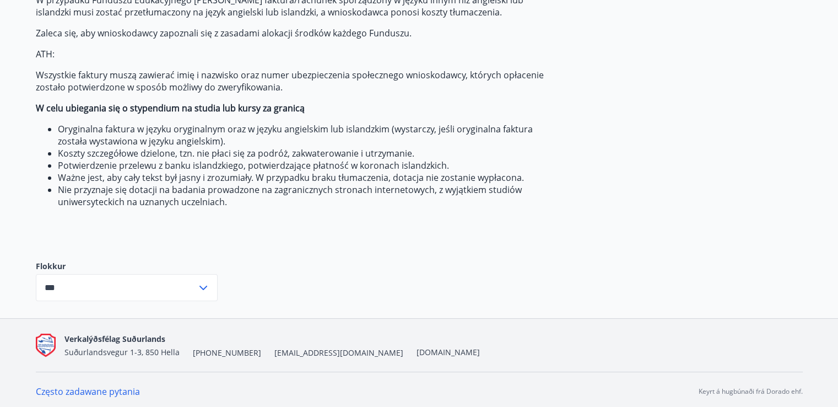
scroll to position [236, 0]
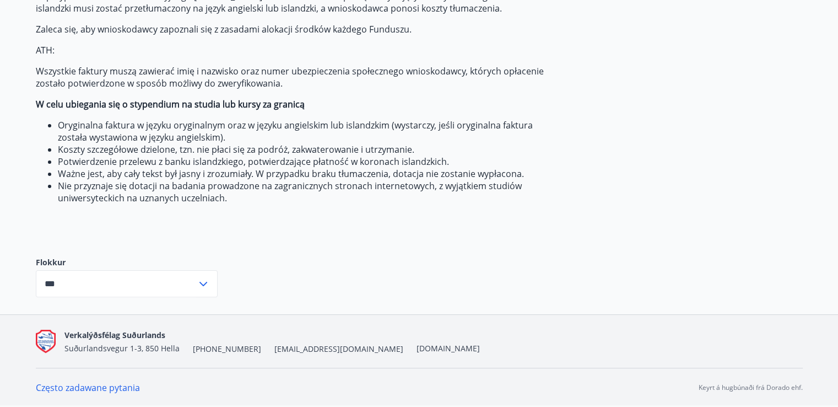
drag, startPoint x: 102, startPoint y: 285, endPoint x: 100, endPoint y: 291, distance: 5.8
click at [100, 290] on input "***" at bounding box center [116, 283] width 161 height 27
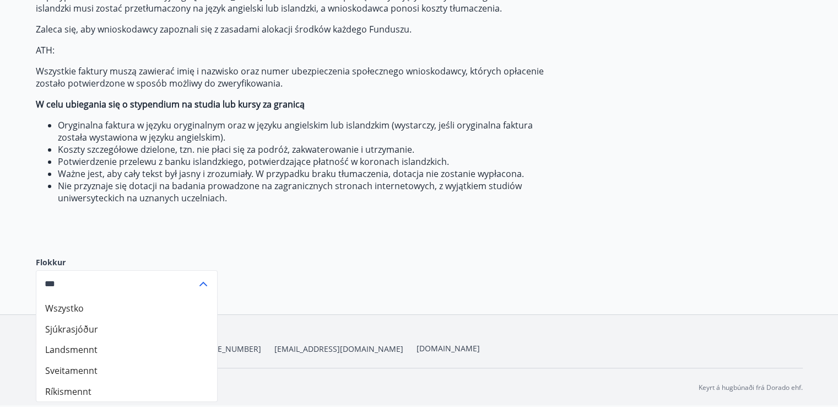
click at [62, 326] on font "Sjúkrasjóður" at bounding box center [71, 328] width 53 height 12
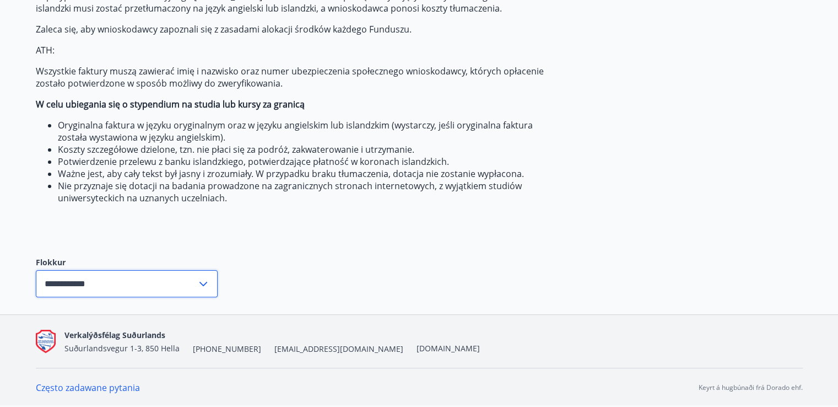
click at [106, 283] on input "**********" at bounding box center [116, 283] width 161 height 27
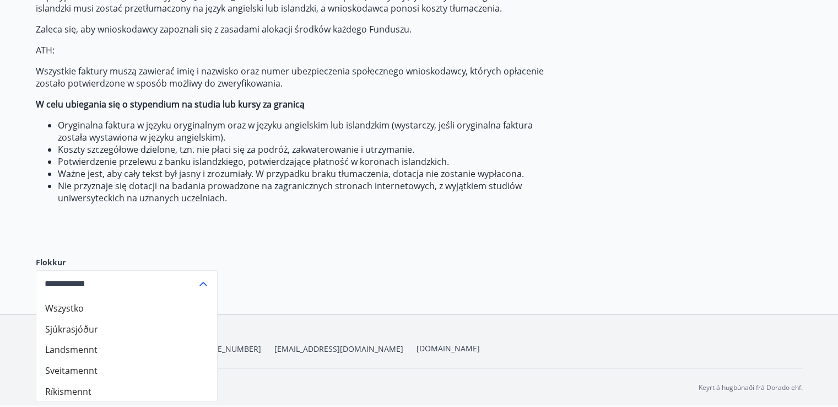
click at [76, 344] on font "Landsmennt" at bounding box center [71, 349] width 52 height 12
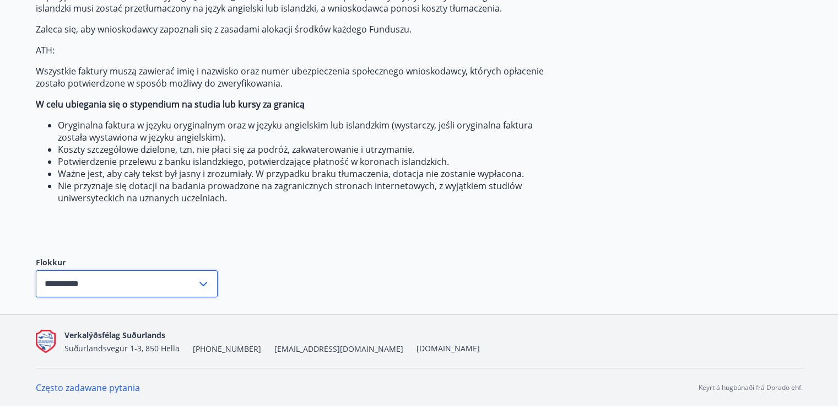
click at [102, 287] on input "**********" at bounding box center [116, 283] width 161 height 27
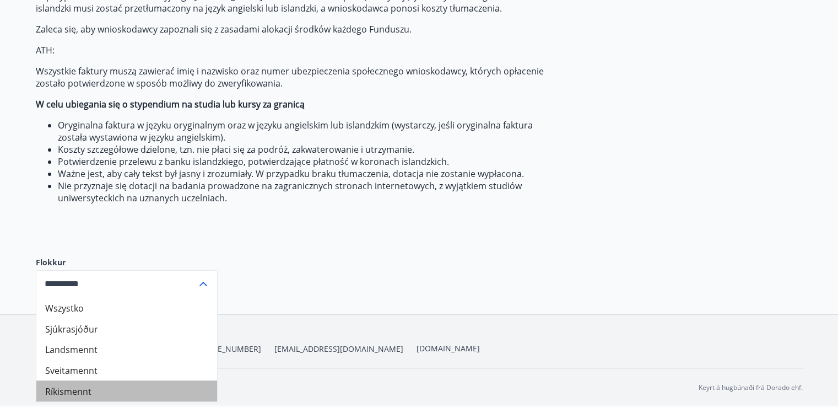
click at [90, 387] on li "Ríkismennt" at bounding box center [126, 390] width 181 height 21
type input "**********"
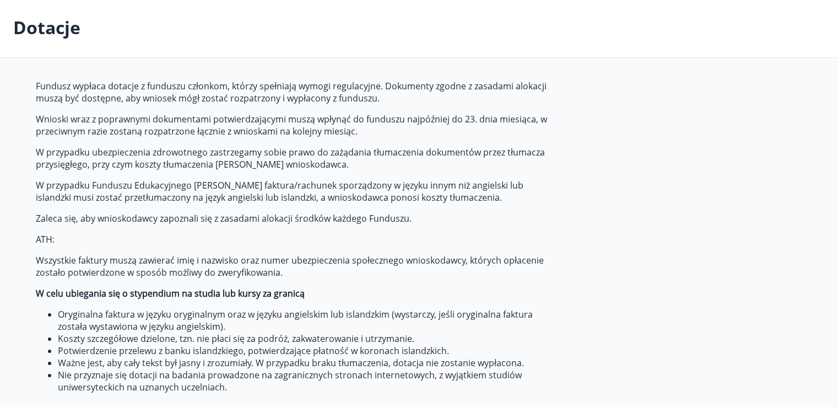
scroll to position [0, 0]
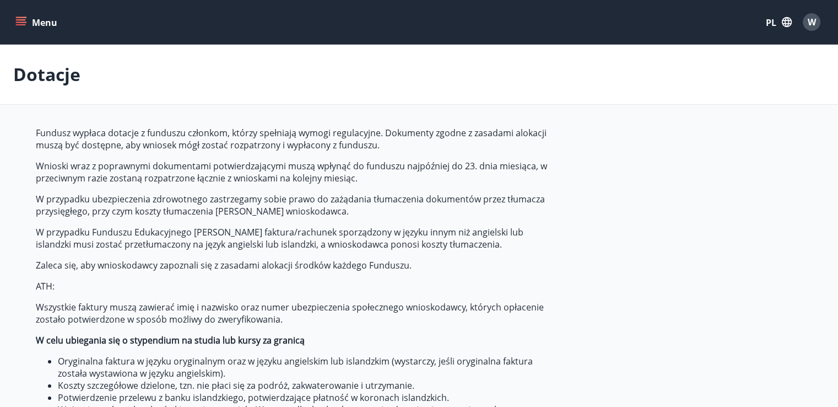
click at [19, 19] on icon "menu" at bounding box center [20, 22] width 11 height 11
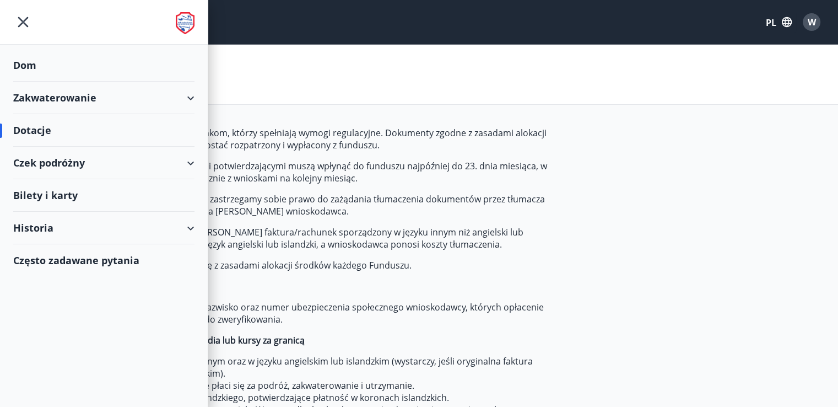
drag, startPoint x: 28, startPoint y: 72, endPoint x: 29, endPoint y: 78, distance: 5.8
click at [29, 78] on div "Dom" at bounding box center [103, 65] width 181 height 33
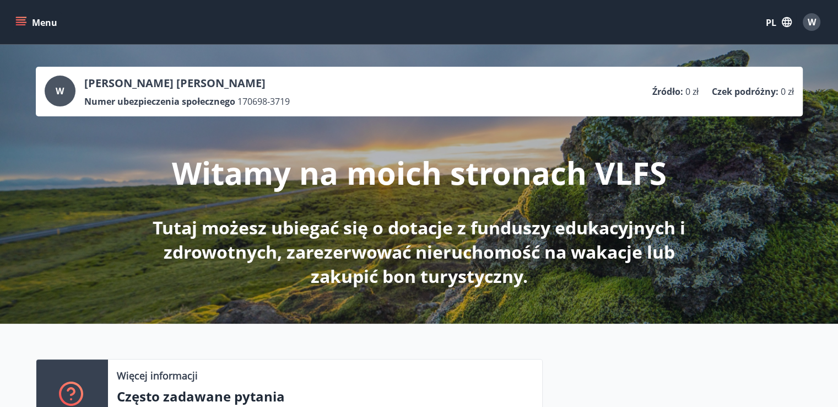
click at [23, 22] on icon "menu" at bounding box center [22, 21] width 12 height 1
